Goal: Task Accomplishment & Management: Manage account settings

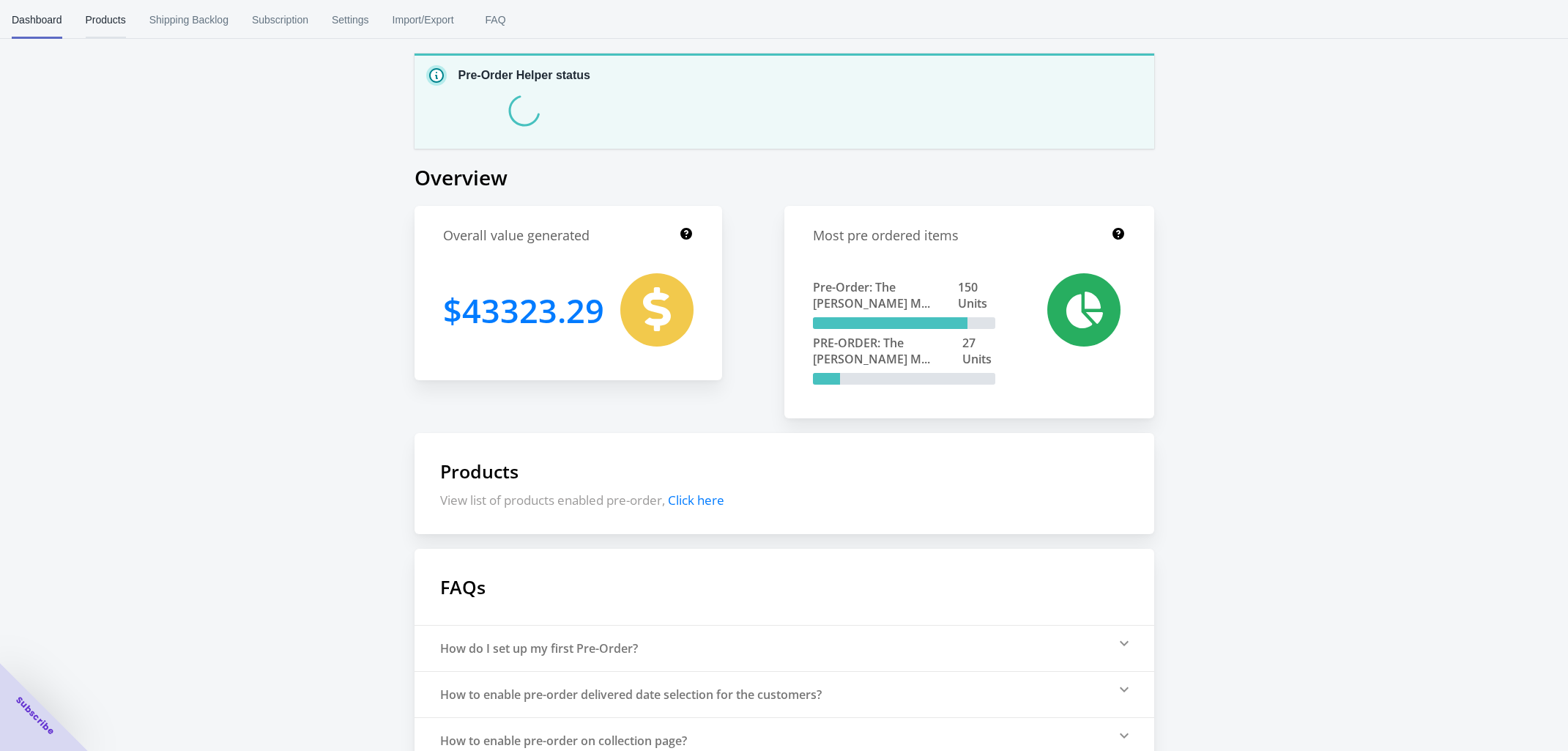
click at [124, 17] on button "Products" at bounding box center [105, 20] width 63 height 38
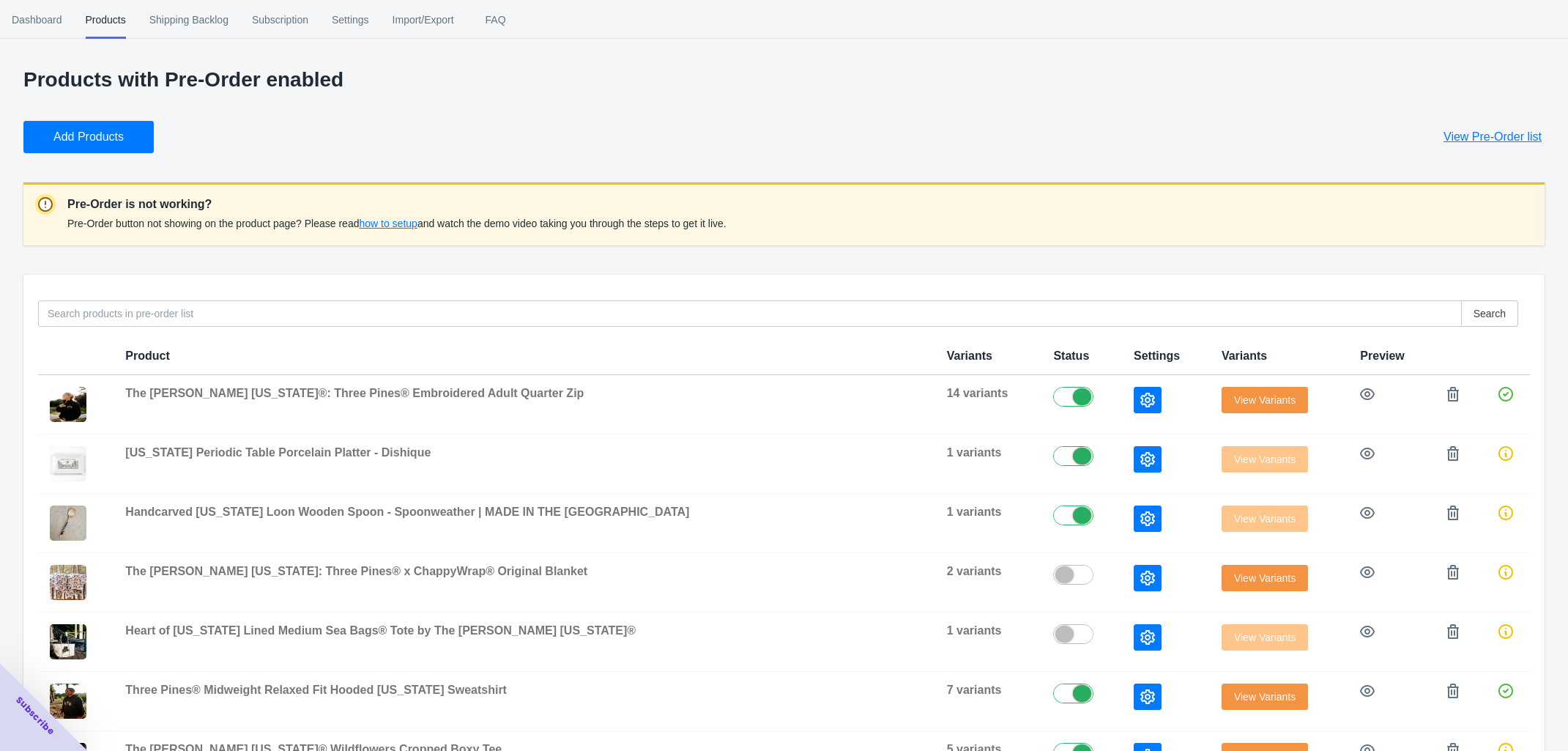
click at [1234, 397] on span "View Variants" at bounding box center [1265, 399] width 62 height 12
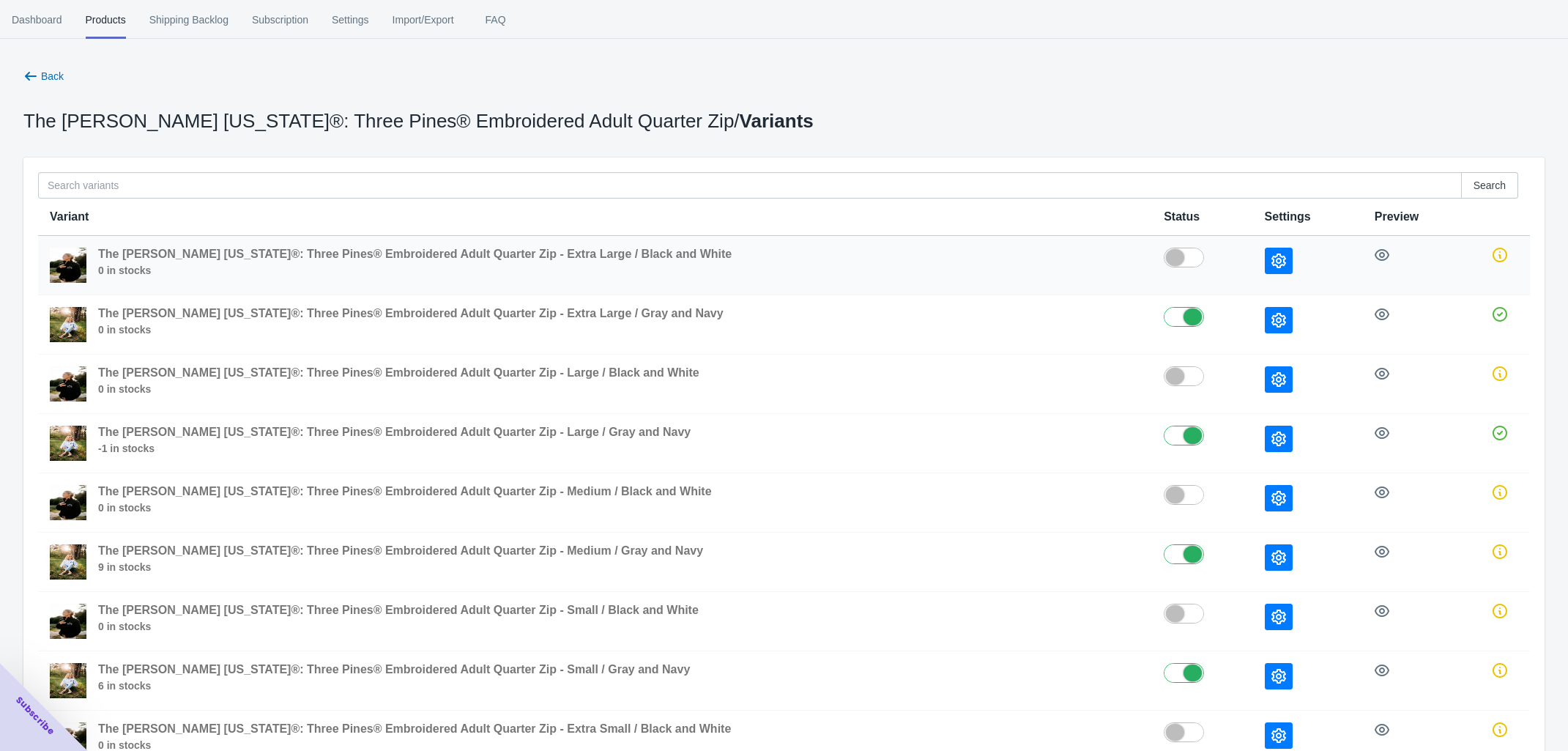
click at [1163, 262] on label at bounding box center [1201, 257] width 77 height 17
checkbox input "true"
click at [1141, 367] on div at bounding box center [1164, 367] width 78 height 0
checkbox input "true"
click at [1163, 494] on label at bounding box center [1201, 494] width 77 height 17
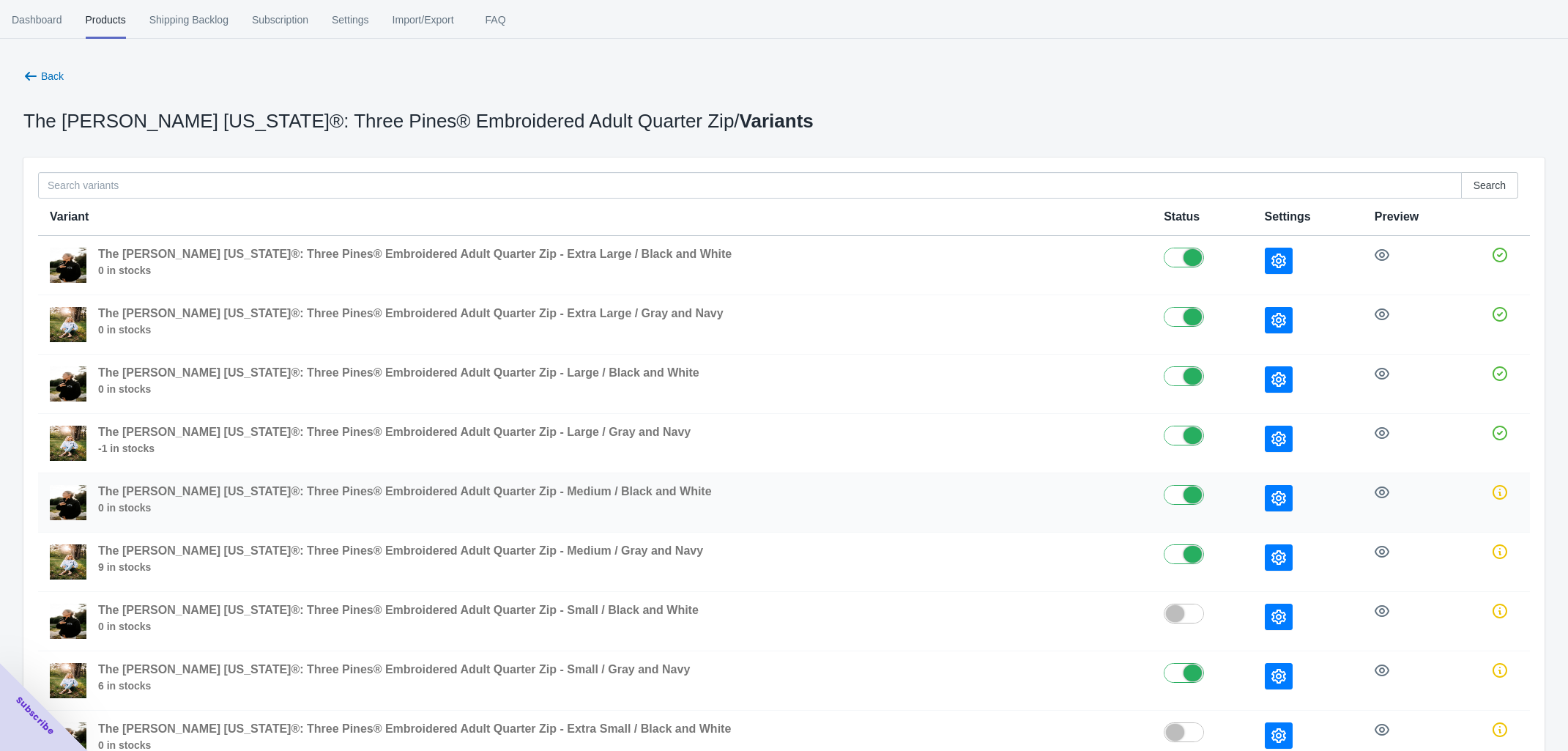
checkbox input "true"
click at [1163, 614] on label at bounding box center [1201, 612] width 77 height 17
checkbox input "true"
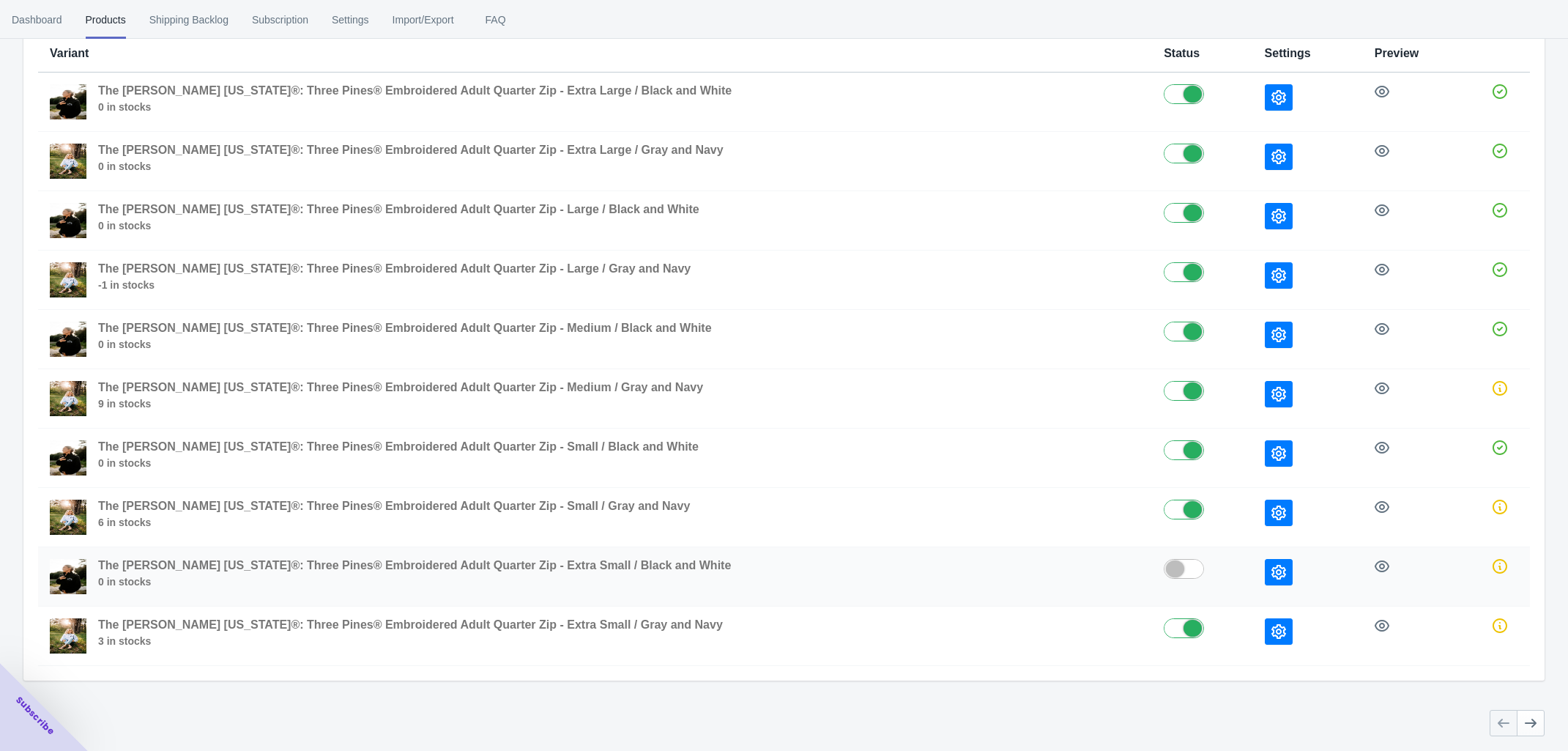
scroll to position [169, 0]
click at [1163, 563] on label at bounding box center [1201, 567] width 77 height 17
checkbox input "true"
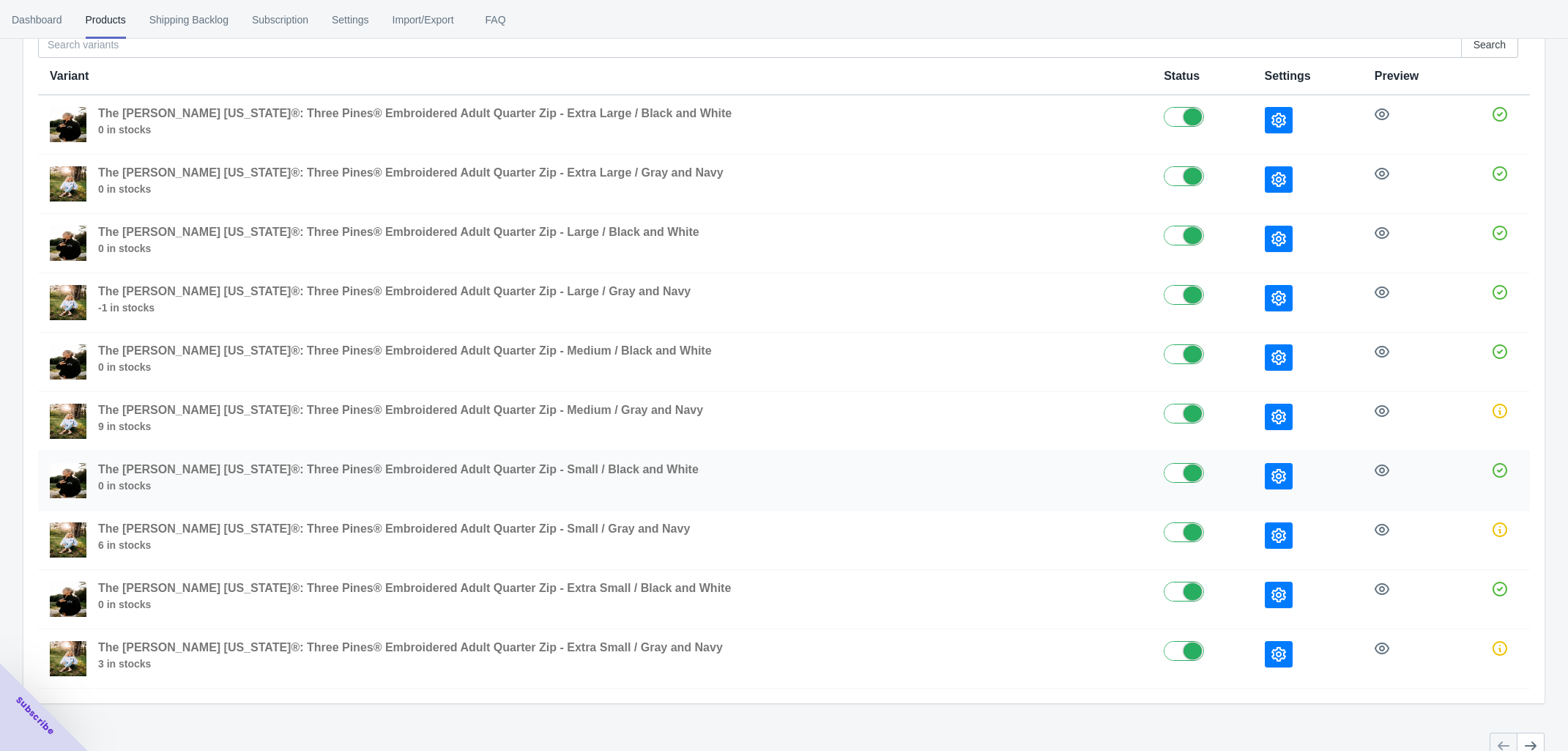
scroll to position [0, 0]
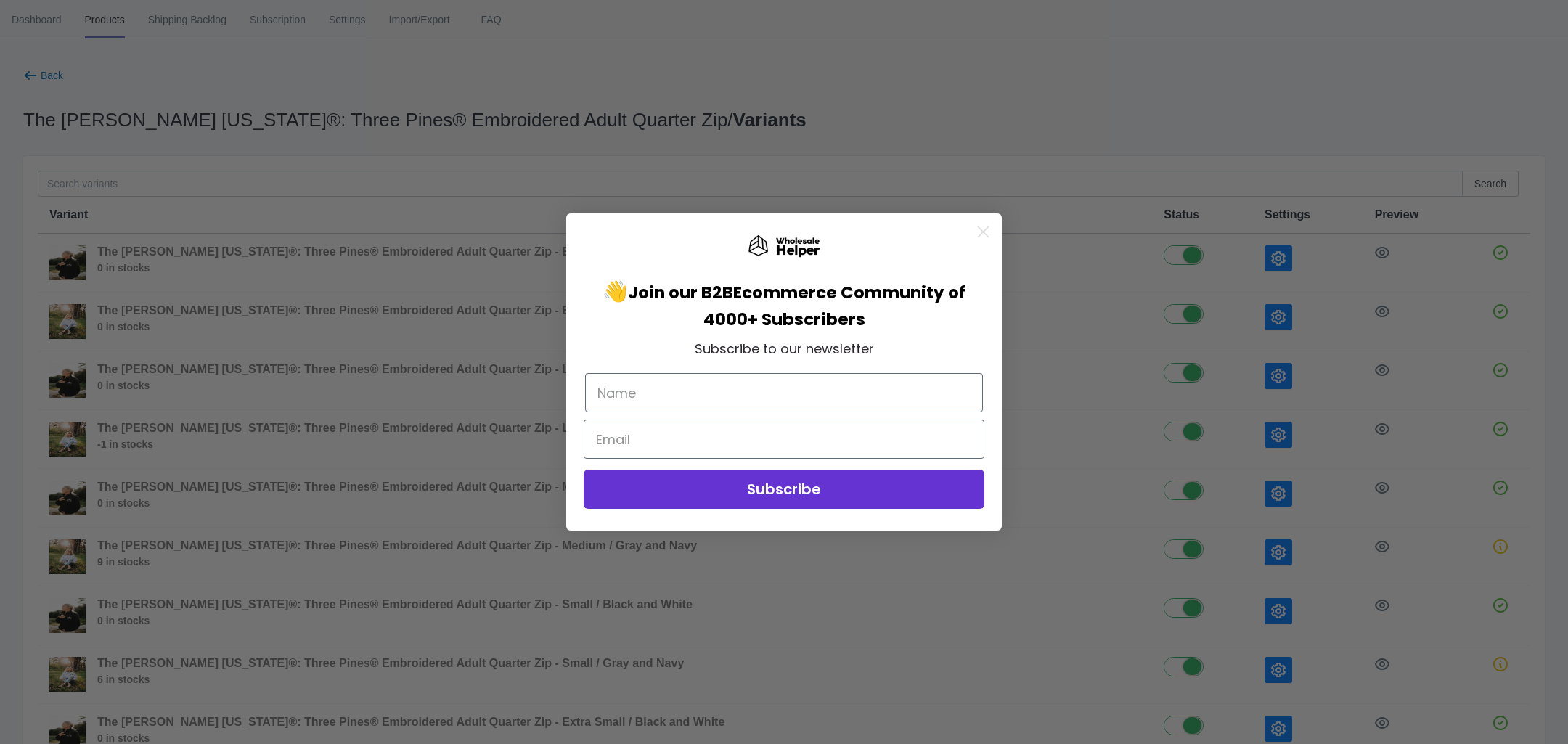
click at [988, 236] on icon "Close dialog" at bounding box center [983, 231] width 10 height 10
